Goal: Navigation & Orientation: Locate item on page

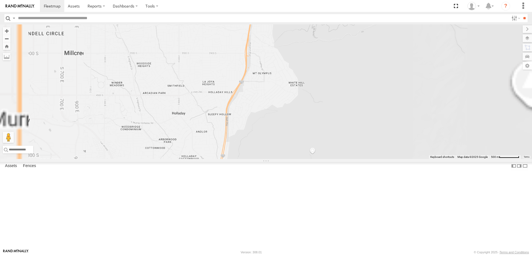
drag, startPoint x: 239, startPoint y: 51, endPoint x: 241, endPoint y: 81, distance: 29.5
click at [241, 81] on div "[PERSON_NAME] 2017 E350 GT1 [PERSON_NAME] -2017 F150 [PERSON_NAME] 2020 F350 GT…" at bounding box center [266, 91] width 532 height 134
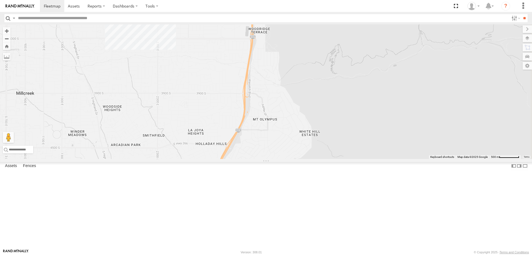
click at [215, 52] on div "[PERSON_NAME] 2017 E350 GT1 [PERSON_NAME] -2017 F150 [PERSON_NAME] 2020 F350 GT…" at bounding box center [266, 91] width 532 height 134
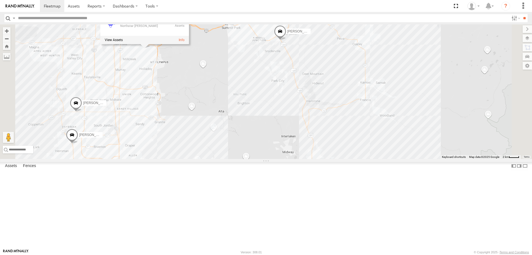
click at [263, 128] on div "[PERSON_NAME] 2017 E350 GT1 [PERSON_NAME] -2017 F150 [PERSON_NAME] 2020 F350 GT…" at bounding box center [266, 91] width 532 height 134
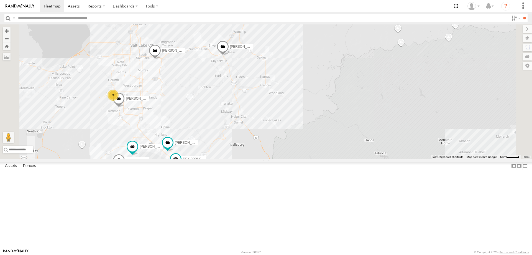
drag, startPoint x: 203, startPoint y: 165, endPoint x: 271, endPoint y: 112, distance: 86.4
click at [265, 116] on div "[PERSON_NAME] 2017 E350 GT1 [PERSON_NAME] -2017 F150 [PERSON_NAME] 2020 F350 GT…" at bounding box center [266, 91] width 532 height 134
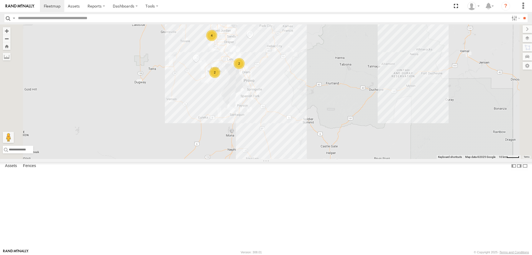
drag, startPoint x: 316, startPoint y: 64, endPoint x: 327, endPoint y: 88, distance: 25.4
click at [326, 87] on div "[PERSON_NAME] 2017 E350 GT1 [PERSON_NAME] -2017 F150 4 2 2" at bounding box center [266, 91] width 532 height 134
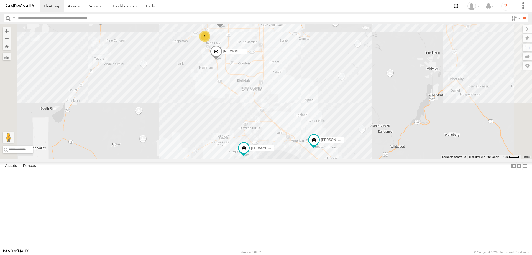
drag, startPoint x: 277, startPoint y: 78, endPoint x: 280, endPoint y: 131, distance: 53.1
click at [280, 131] on div "[PERSON_NAME] 2017 E350 GT1 [PERSON_NAME] -2017 F150 [PERSON_NAME] 2020 F350 GT…" at bounding box center [266, 91] width 532 height 134
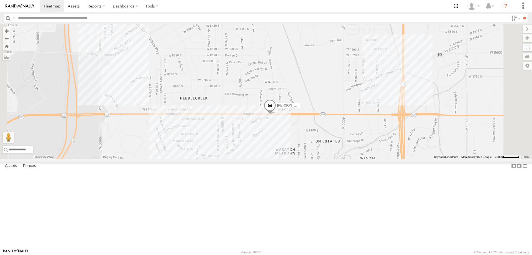
click at [322, 107] on span "[PERSON_NAME] -2023 F150" at bounding box center [299, 105] width 45 height 4
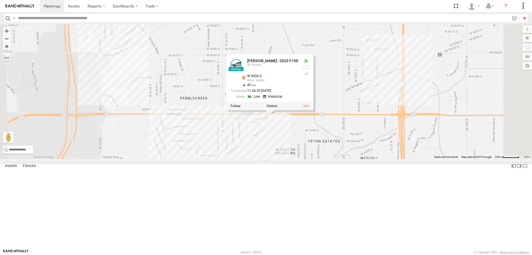
click at [355, 159] on div "[PERSON_NAME] 2017 E350 GT1 [PERSON_NAME] -2017 F150 [PERSON_NAME] 2020 F350 GT…" at bounding box center [266, 91] width 532 height 134
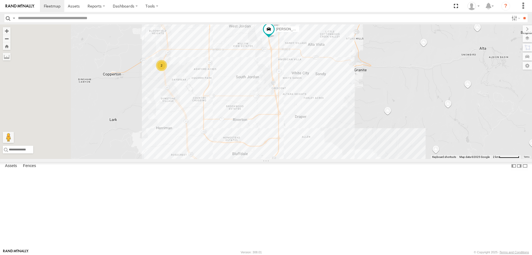
drag, startPoint x: 235, startPoint y: 113, endPoint x: 328, endPoint y: 100, distance: 94.0
click at [328, 100] on div "2 [PERSON_NAME] -2023 F150" at bounding box center [266, 91] width 532 height 134
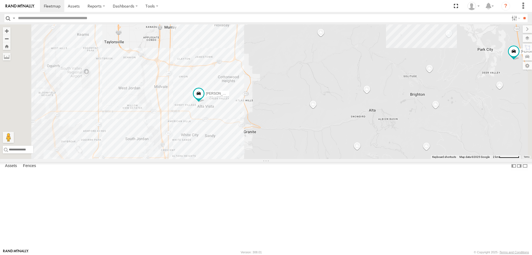
drag, startPoint x: 235, startPoint y: 62, endPoint x: 255, endPoint y: 116, distance: 57.6
click at [255, 116] on div "[PERSON_NAME] -2017 F150 [PERSON_NAME] 2017 E350 GT1 [PERSON_NAME] -2023 F150 […" at bounding box center [266, 91] width 532 height 134
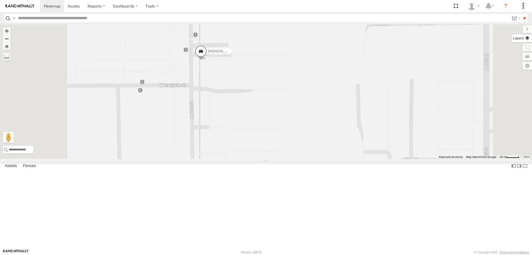
click at [526, 39] on label at bounding box center [522, 38] width 20 height 8
click at [0, 0] on span "Basemaps" at bounding box center [0, 0] width 0 height 0
click at [0, 0] on span "Satellite" at bounding box center [0, 0] width 0 height 0
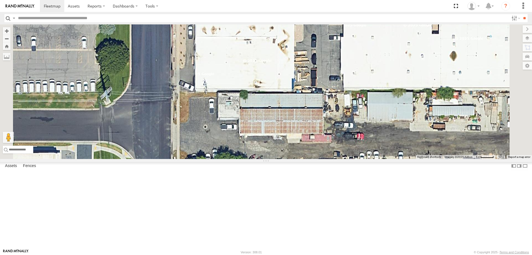
drag, startPoint x: 274, startPoint y: 125, endPoint x: 277, endPoint y: 175, distance: 50.0
click at [277, 159] on div "[PERSON_NAME] -2017 F150 [PERSON_NAME] 2017 E350 GT1 [PERSON_NAME] -2023 F150 […" at bounding box center [266, 91] width 532 height 134
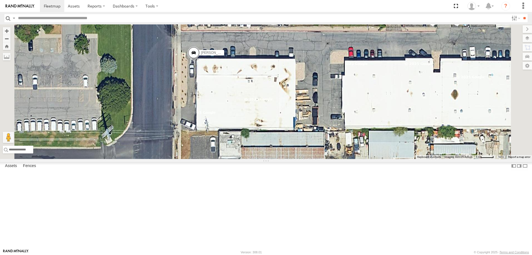
click at [281, 109] on div "[PERSON_NAME] -2017 F150 [PERSON_NAME] 2017 E350 GT1 [PERSON_NAME] -2023 F150 […" at bounding box center [266, 91] width 532 height 134
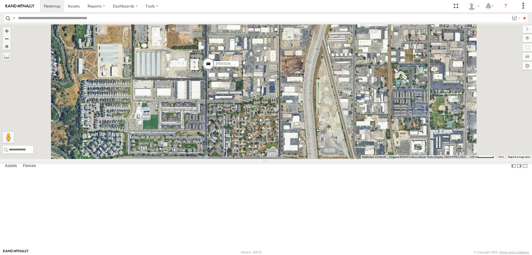
click at [0, 0] on span "Satellite + Roadmap" at bounding box center [0, 0] width 0 height 0
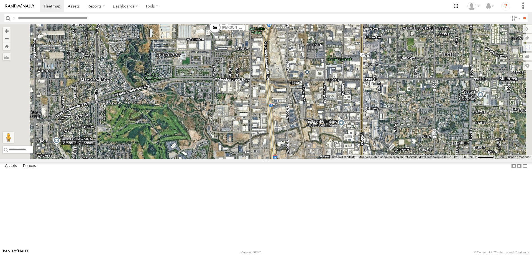
drag, startPoint x: 268, startPoint y: 199, endPoint x: 274, endPoint y: 153, distance: 46.6
click at [274, 153] on div "[PERSON_NAME] -2017 F150 [PERSON_NAME] 2017 E350 GT1 [PERSON_NAME] -2023 F150 […" at bounding box center [266, 91] width 532 height 134
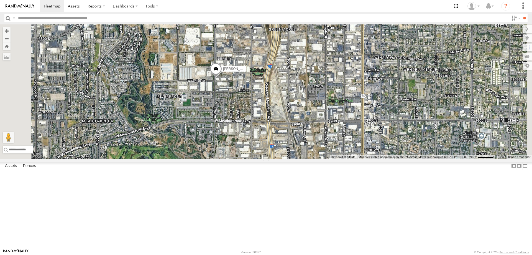
drag, startPoint x: 281, startPoint y: 175, endPoint x: 282, endPoint y: 218, distance: 43.5
click at [282, 159] on div "[PERSON_NAME] -2017 F150 [PERSON_NAME] 2017 E350 GT1 [PERSON_NAME] -2023 F150 […" at bounding box center [266, 91] width 532 height 134
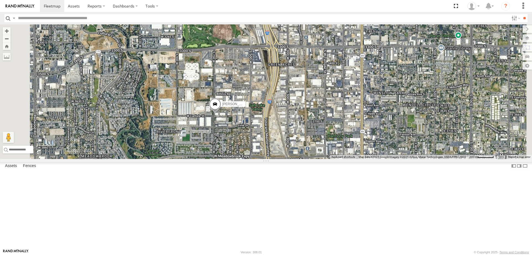
drag, startPoint x: 279, startPoint y: 152, endPoint x: 278, endPoint y: 196, distance: 44.4
click at [278, 159] on div "[PERSON_NAME] -2017 F150 [PERSON_NAME] 2017 E350 GT1 [PERSON_NAME] -2023 F150 […" at bounding box center [266, 91] width 532 height 134
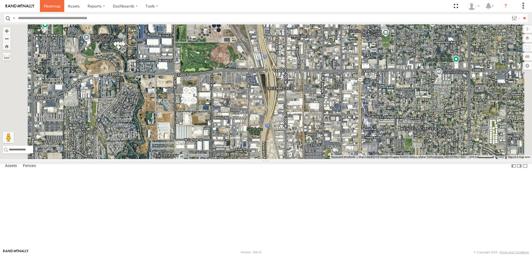
click at [51, 6] on span at bounding box center [52, 5] width 17 height 5
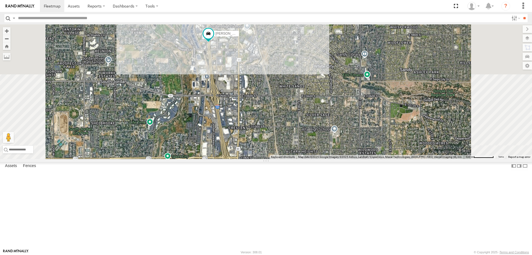
click at [390, 65] on div "RUBEN 2017 E350 GT1 Justin -2023 F150 JARED -2017 F150 CASEY 2016 Chevy 3500" at bounding box center [266, 91] width 532 height 134
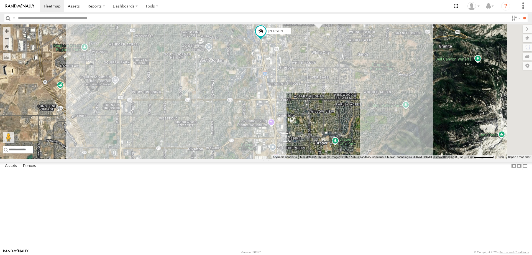
click at [427, 110] on div "RUBEN 2017 E350 GT1 Justin -2023 F150 JARED -2017 F150 CASEY 2016 Chevy 3500 RU…" at bounding box center [266, 91] width 532 height 134
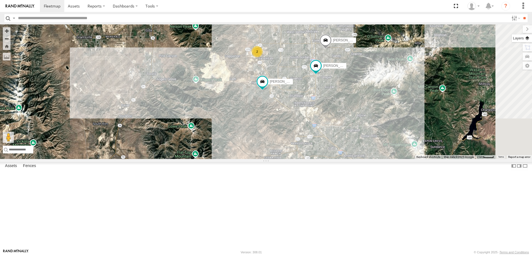
click at [527, 39] on label at bounding box center [522, 38] width 20 height 8
click at [0, 0] on span "Basemaps" at bounding box center [0, 0] width 0 height 0
click at [0, 0] on span "Roadmap" at bounding box center [0, 0] width 0 height 0
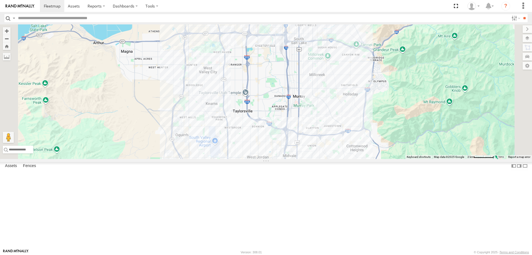
drag, startPoint x: 348, startPoint y: 116, endPoint x: 345, endPoint y: 135, distance: 19.1
click at [347, 136] on div "RUBEN 2017 E350 GT1 Justin -2023 F150 MITCH- 2022 F150 JARED -2017 F150 CASEY 2…" at bounding box center [266, 91] width 532 height 134
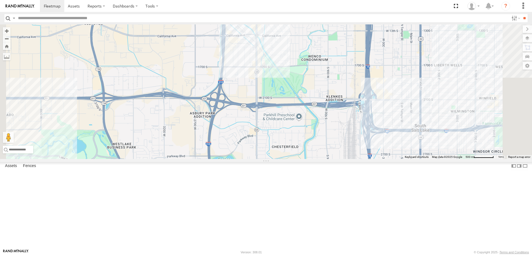
drag, startPoint x: 311, startPoint y: 85, endPoint x: 320, endPoint y: 113, distance: 29.5
click at [320, 113] on div "RUBEN 2017 E350 GT1 Justin -2023 F150 MITCH- 2022 F150 JARED -2017 F150 CASEY 2…" at bounding box center [266, 91] width 532 height 134
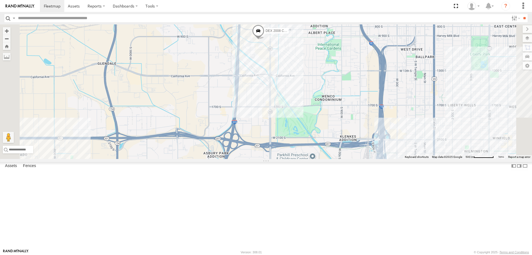
click at [323, 87] on div "RUBEN 2017 E350 GT1 Justin -2023 F150 MITCH- 2022 F150 JARED -2017 F150 CASEY 2…" at bounding box center [266, 91] width 532 height 134
click at [372, 105] on div "RUBEN 2017 E350 GT1 Justin -2023 F150 MITCH- 2022 F150 JARED -2017 F150 CASEY 2…" at bounding box center [266, 91] width 532 height 134
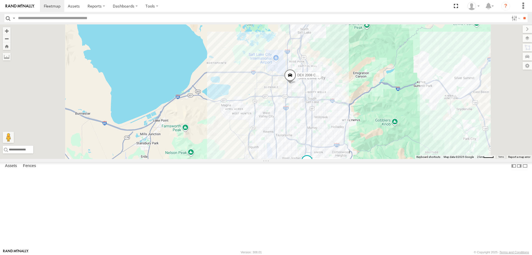
drag, startPoint x: 365, startPoint y: 178, endPoint x: 305, endPoint y: 117, distance: 85.5
click at [311, 124] on div "RUBEN 2017 E350 GT1 Justin -2023 F150 MITCH- 2022 F150 JARED -2017 F150 CASEY 2…" at bounding box center [266, 91] width 532 height 134
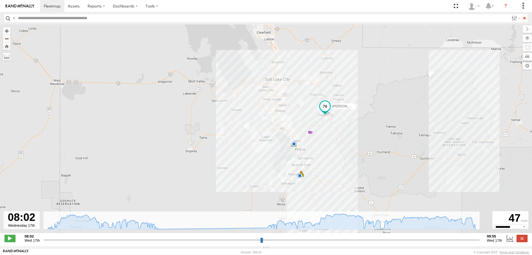
select select "**********"
